Goal: Obtain resource: Download file/media

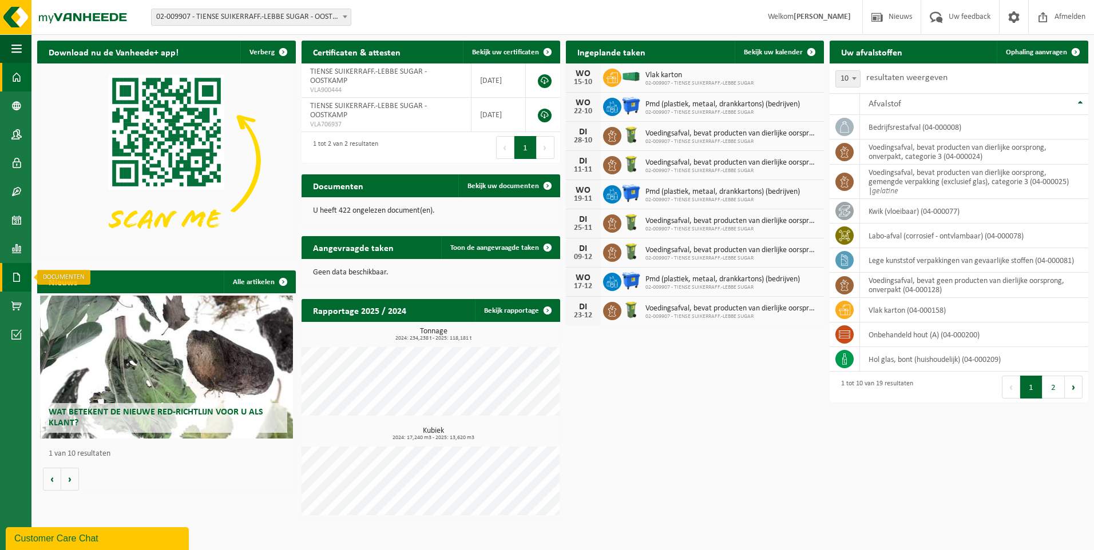
click at [21, 278] on span at bounding box center [16, 277] width 10 height 29
click at [83, 279] on span "Facturen" at bounding box center [81, 278] width 30 height 22
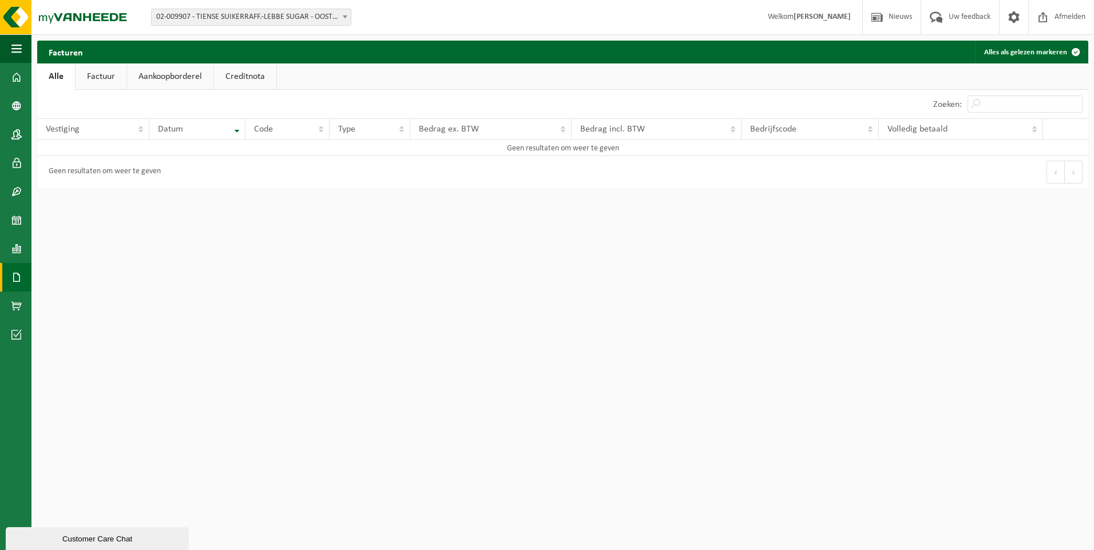
click at [109, 79] on link "Factuur" at bounding box center [101, 77] width 51 height 26
click at [173, 78] on link "Aankoopborderel" at bounding box center [171, 77] width 86 height 26
click at [253, 74] on link "Creditnota" at bounding box center [250, 77] width 62 height 26
click at [102, 74] on link "Factuur" at bounding box center [100, 77] width 51 height 26
click at [13, 276] on span at bounding box center [16, 277] width 10 height 29
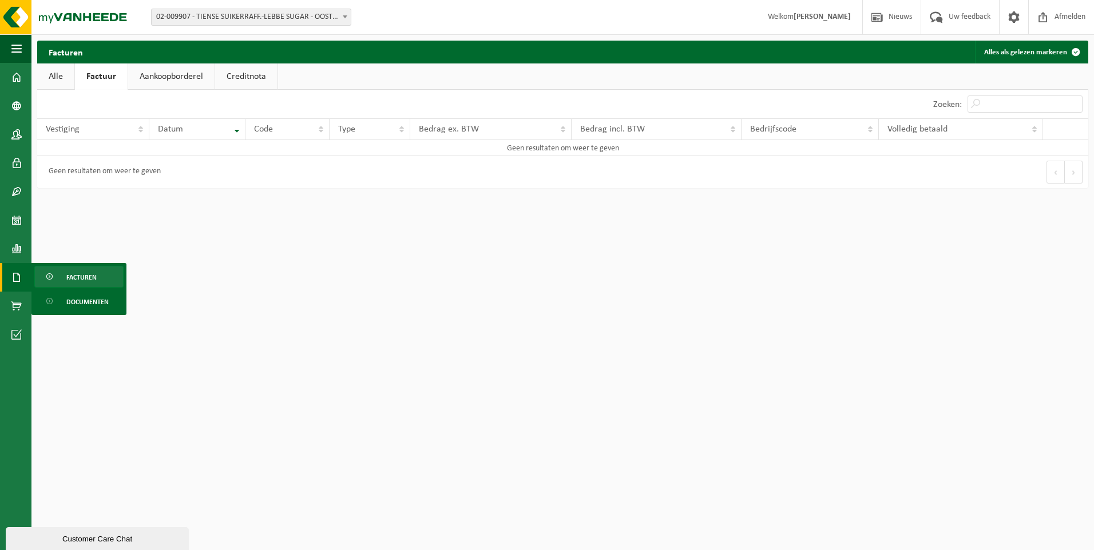
drag, startPoint x: 65, startPoint y: 170, endPoint x: 107, endPoint y: 140, distance: 51.3
click at [65, 169] on div "Geen resultaten om weer te geven" at bounding box center [102, 172] width 118 height 21
click at [156, 125] on th "Datum" at bounding box center [197, 129] width 96 height 22
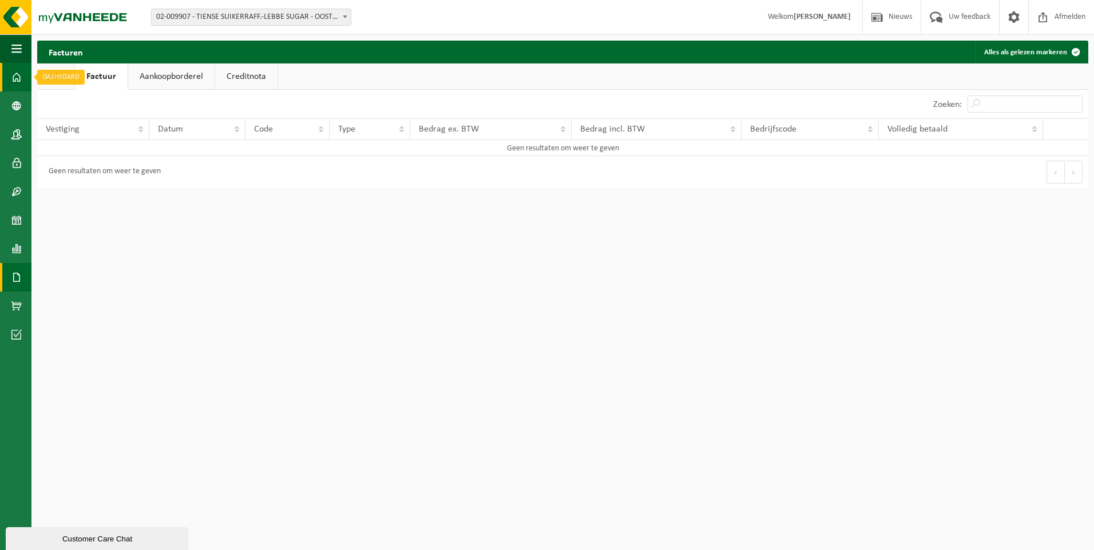
click at [11, 80] on link "Dashboard" at bounding box center [15, 77] width 31 height 29
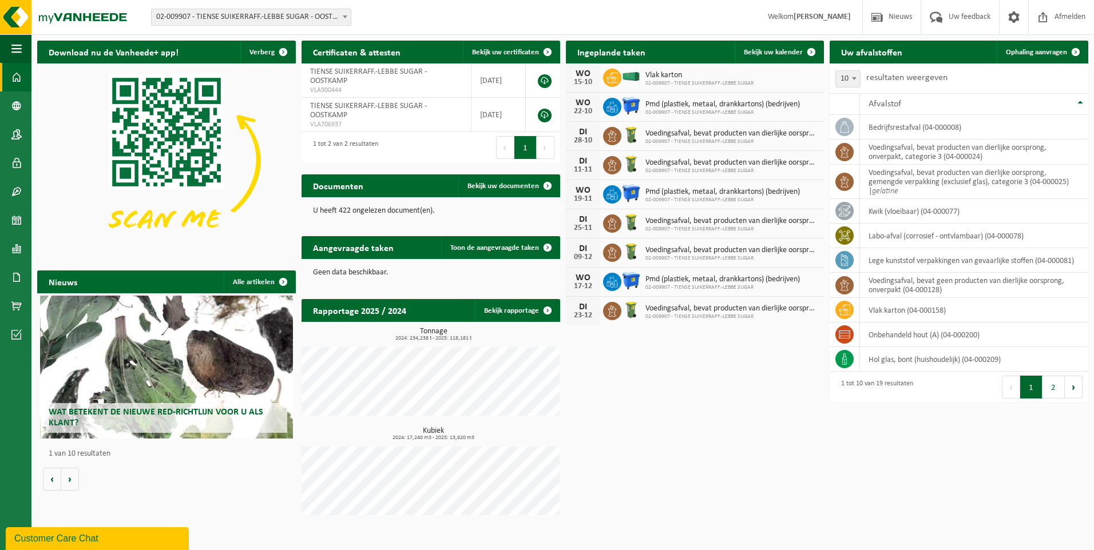
click at [674, 430] on div "Download nu de Vanheede+ app! Verberg Certificaten & attesten Bekijk uw certifi…" at bounding box center [562, 281] width 1057 height 492
click at [8, 196] on link "Contracten" at bounding box center [15, 191] width 31 height 29
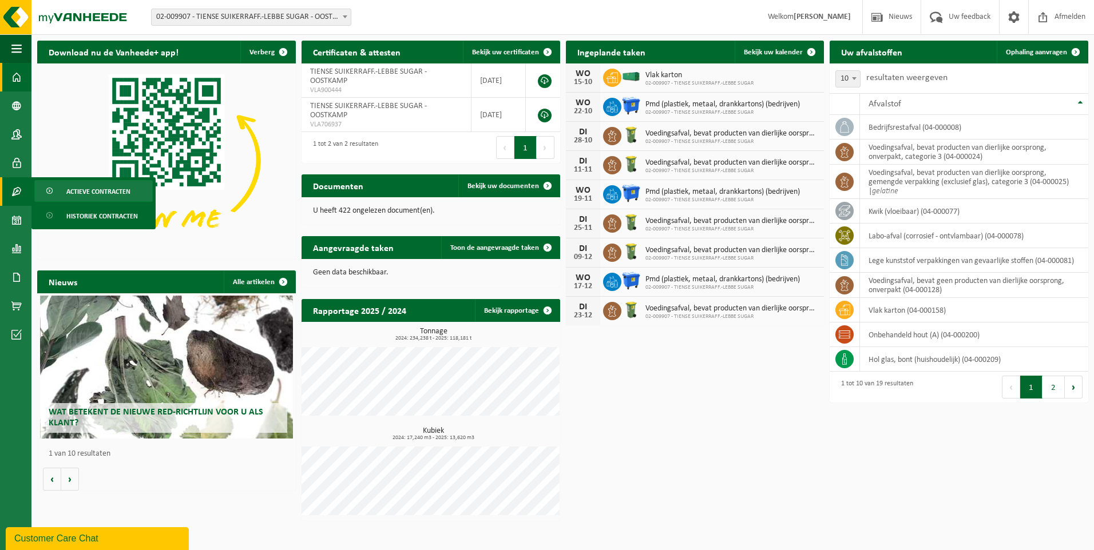
click at [119, 196] on span "Actieve contracten" at bounding box center [98, 192] width 64 height 22
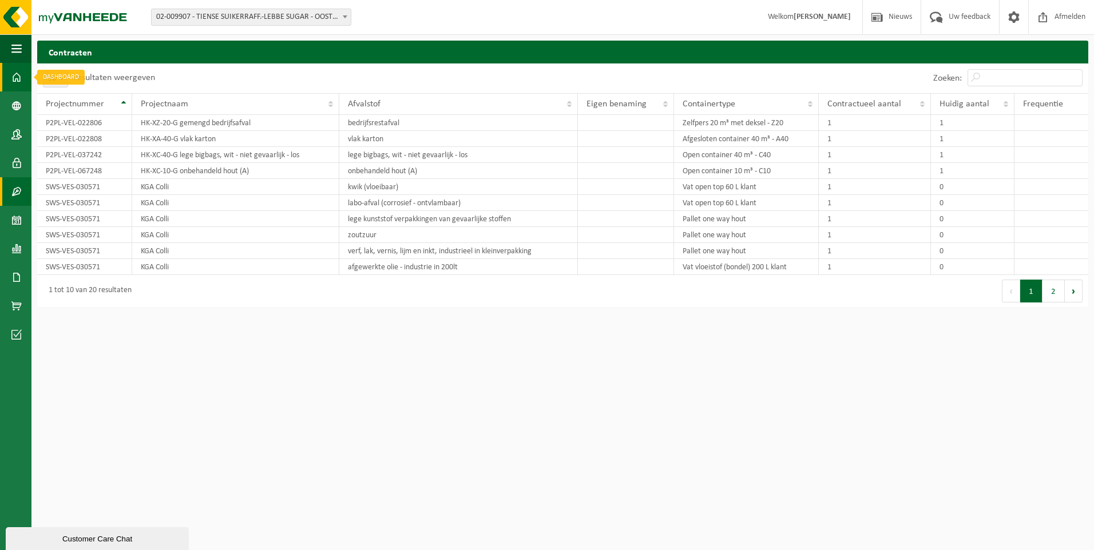
click at [18, 80] on span at bounding box center [16, 77] width 10 height 29
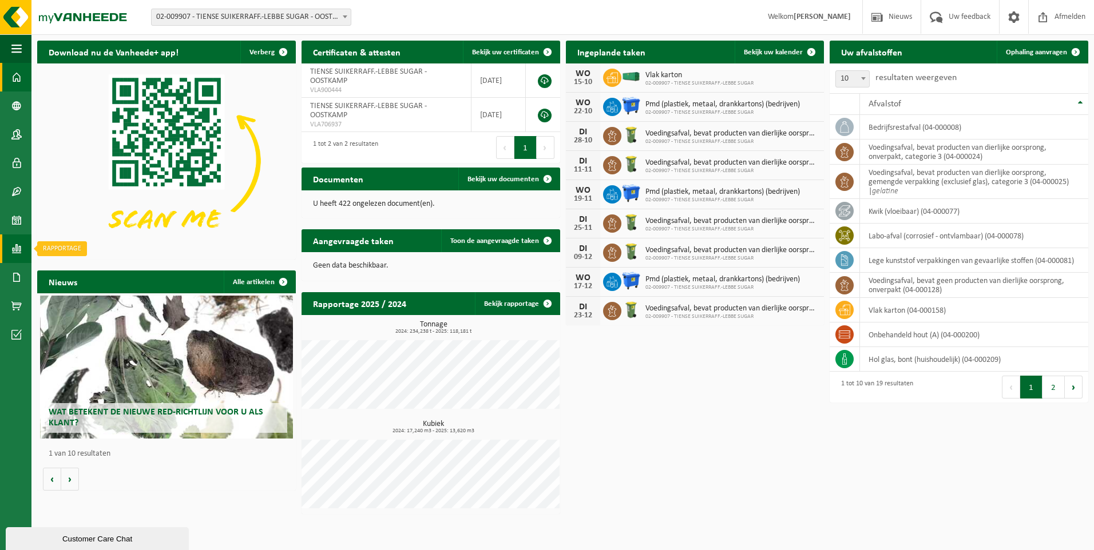
click at [17, 247] on span at bounding box center [16, 249] width 10 height 29
click at [88, 272] on span "In lijstvorm" at bounding box center [86, 274] width 40 height 22
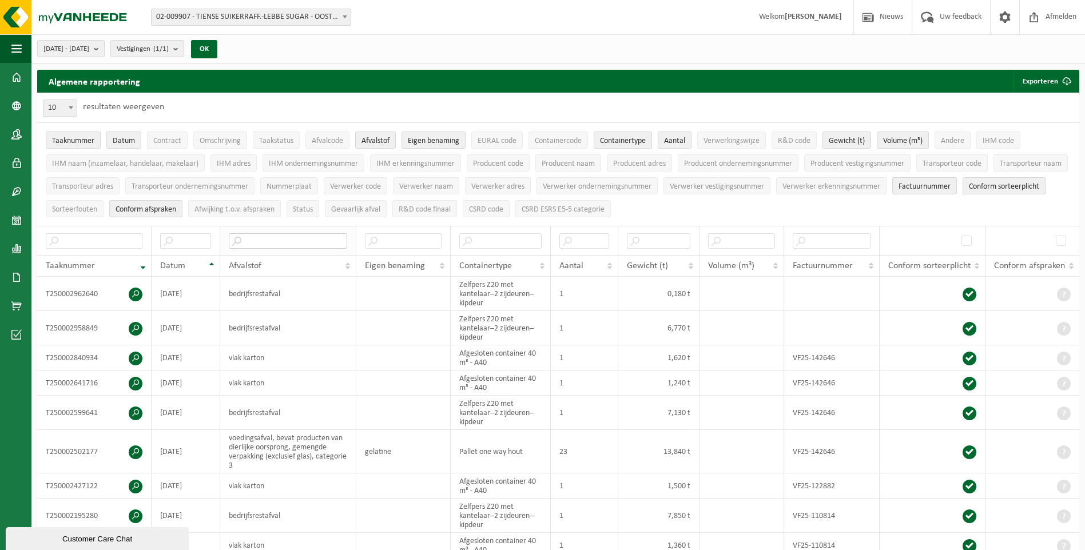
click at [269, 242] on input "text" at bounding box center [288, 240] width 118 height 15
type input "VOEDING"
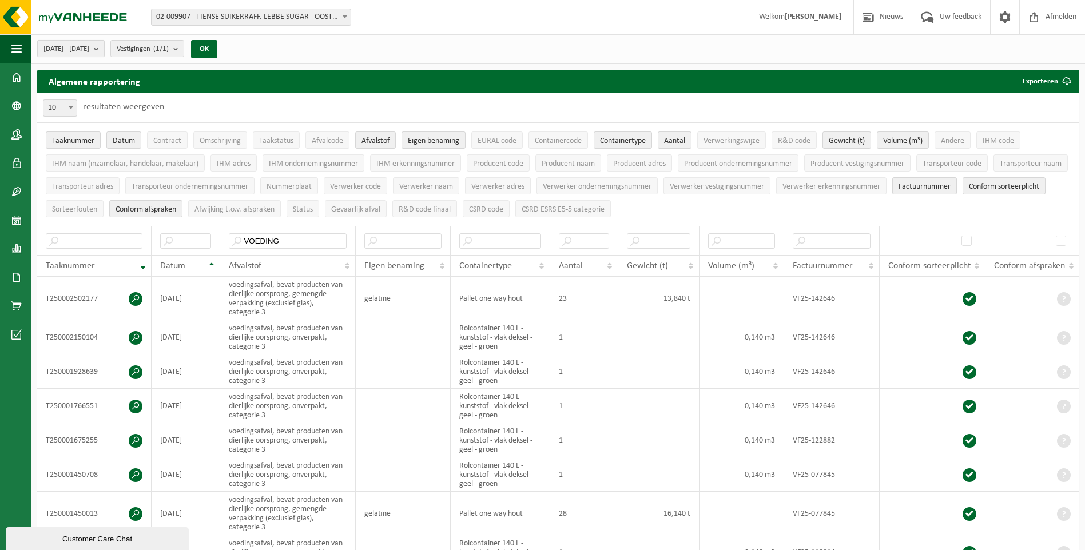
click at [86, 51] on span "[DATE] - [DATE]" at bounding box center [66, 49] width 46 height 17
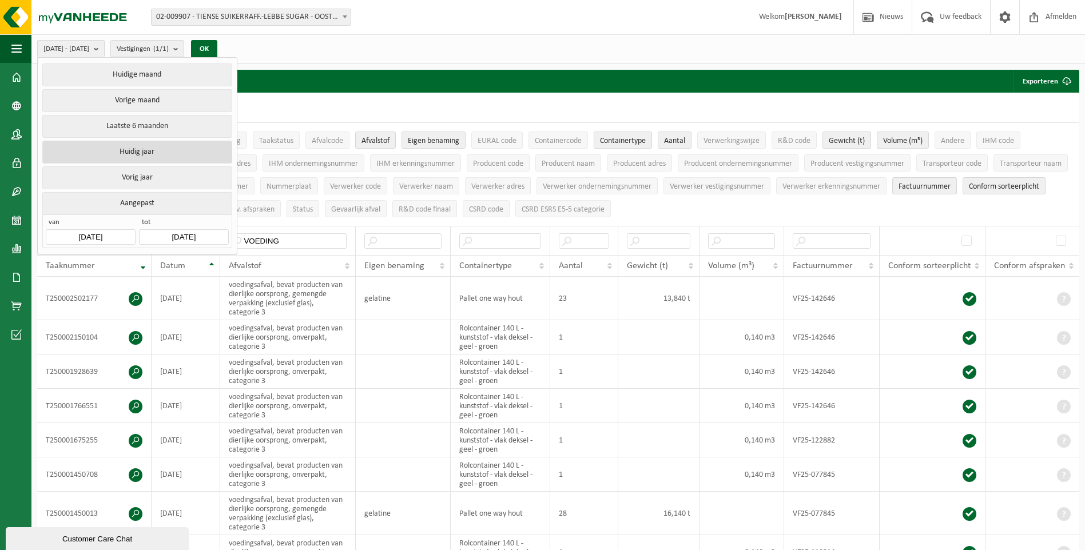
click at [196, 154] on button "Huidig jaar" at bounding box center [136, 152] width 189 height 23
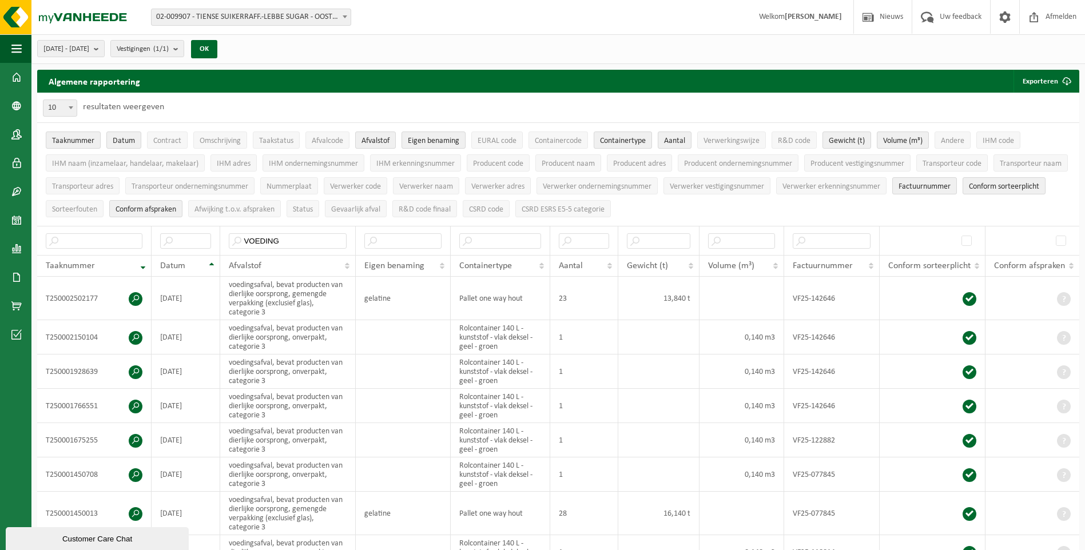
click at [459, 58] on div "[DATE] - [DATE] Huidige maand Vorige maand Laatste 6 maanden Huidig jaar Vorig …" at bounding box center [558, 49] width 1054 height 30
click at [1038, 88] on button "Exporteren" at bounding box center [1046, 81] width 65 height 23
click at [217, 42] on button "OK" at bounding box center [204, 49] width 26 height 18
click at [1031, 106] on link "Enkel mijn selectie" at bounding box center [1026, 104] width 104 height 23
click at [688, 96] on div "10 25 50 100 10 resultaten weergeven" at bounding box center [558, 108] width 1042 height 30
